Goal: Find specific page/section: Find specific page/section

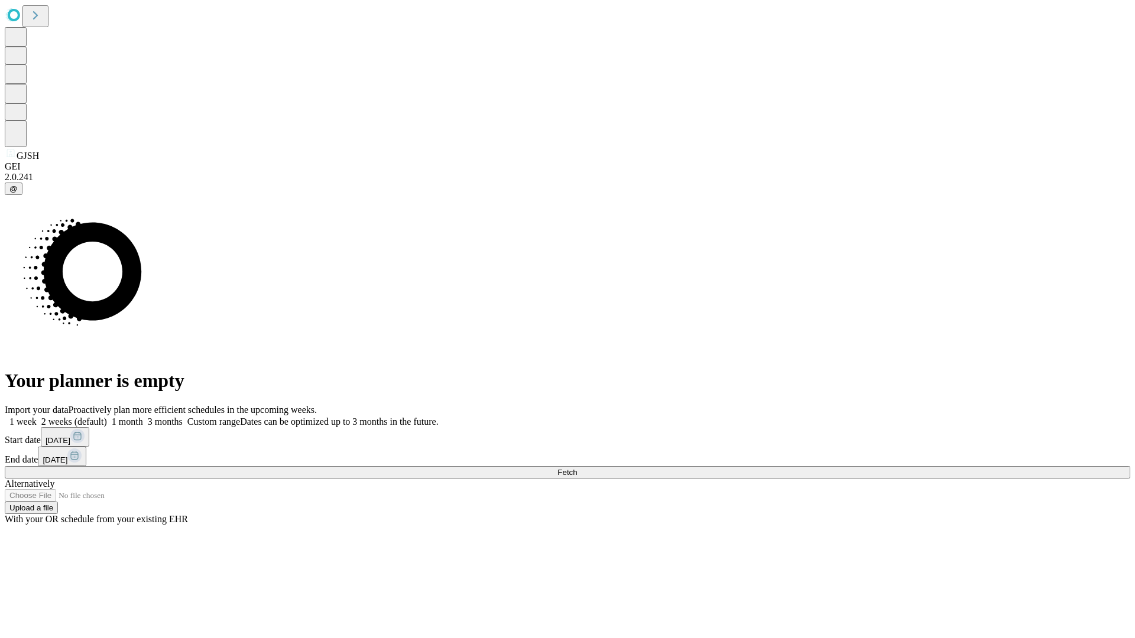
click at [577, 468] on span "Fetch" at bounding box center [567, 472] width 20 height 9
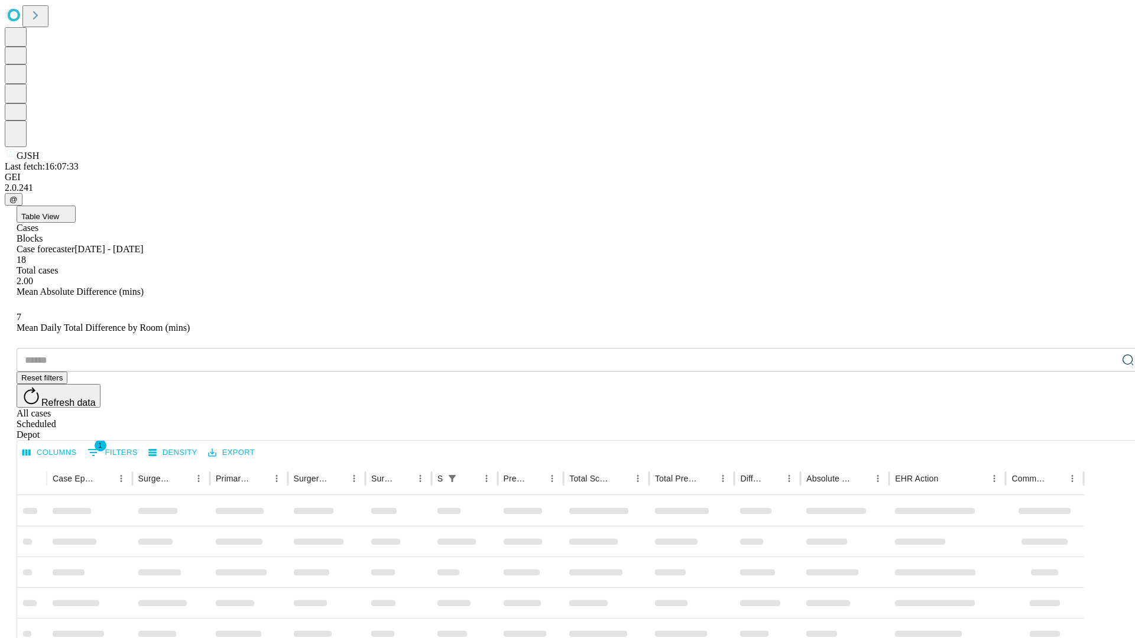
click at [1104, 430] on div "Depot" at bounding box center [579, 435] width 1125 height 11
